Goal: Task Accomplishment & Management: Use online tool/utility

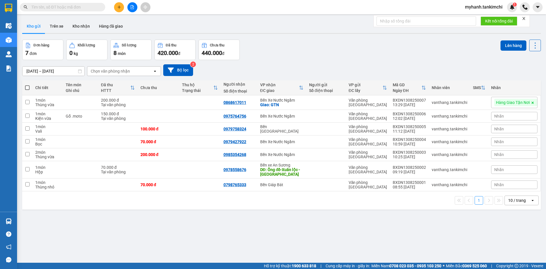
drag, startPoint x: 75, startPoint y: 8, endPoint x: 78, endPoint y: 6, distance: 4.2
paste input "0975055976"
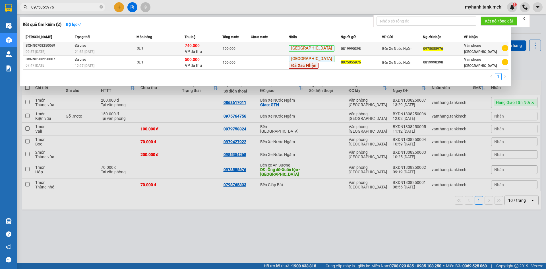
type input "0975055976"
click at [144, 49] on div "SL: 1" at bounding box center [158, 49] width 43 height 6
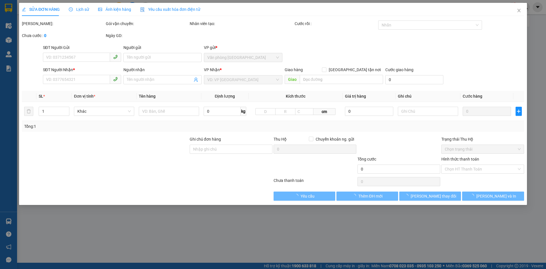
type input "0819990398"
type input "0975055976"
type input "740.000"
type input "100.000"
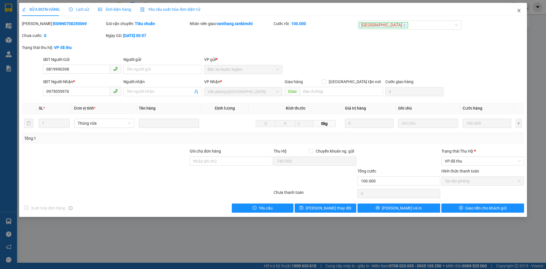
click at [519, 10] on icon "close" at bounding box center [519, 10] width 3 height 3
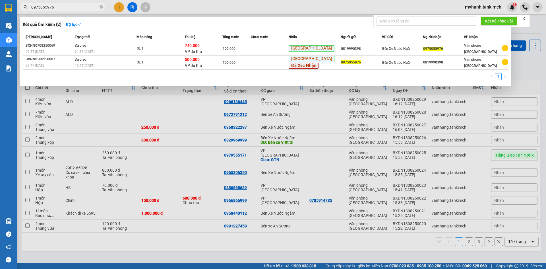
click at [74, 9] on input "0975055976" at bounding box center [64, 7] width 67 height 6
